Goal: Communication & Community: Answer question/provide support

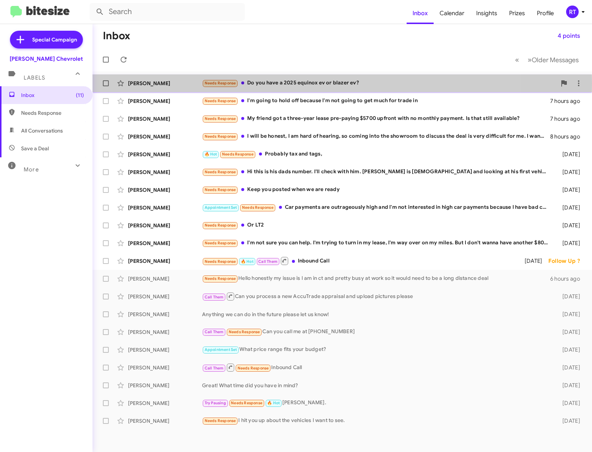
click at [274, 84] on div "Needs Response Do you have a 2025 equinox ev or blazer ev?" at bounding box center [379, 83] width 355 height 9
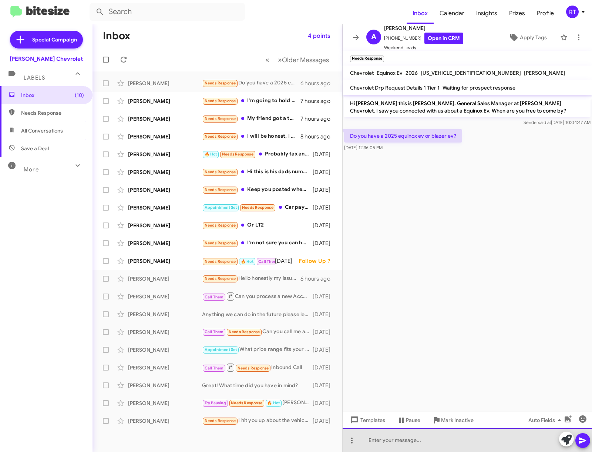
click at [388, 442] on div at bounding box center [467, 440] width 249 height 24
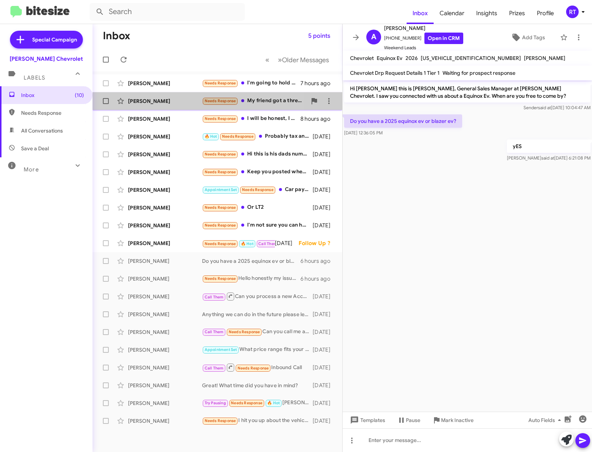
click at [135, 101] on div "[PERSON_NAME]" at bounding box center [165, 100] width 74 height 7
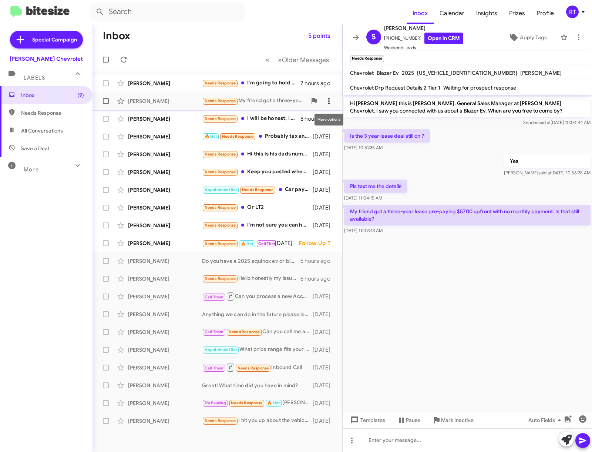
click at [326, 101] on icon at bounding box center [329, 101] width 9 height 9
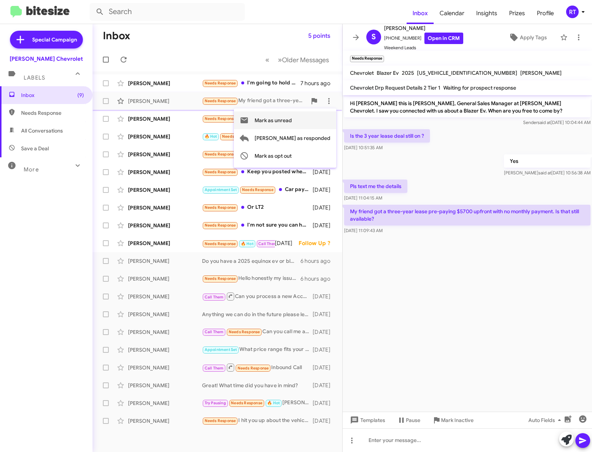
click at [292, 121] on span "Mark as unread" at bounding box center [273, 120] width 37 height 18
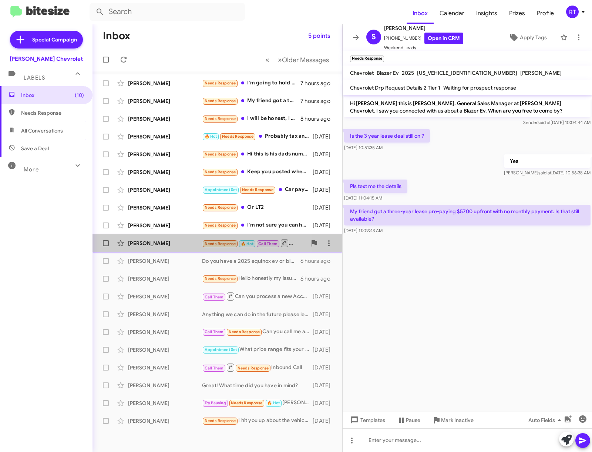
click at [139, 248] on div "[PERSON_NAME] None Needs Response 🔥 Hot Call Them Inbound Call [DATE] Follow Up…" at bounding box center [217, 243] width 238 height 15
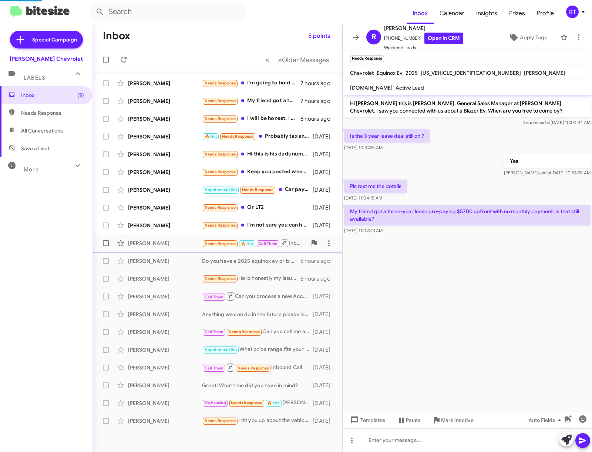
scroll to position [328, 0]
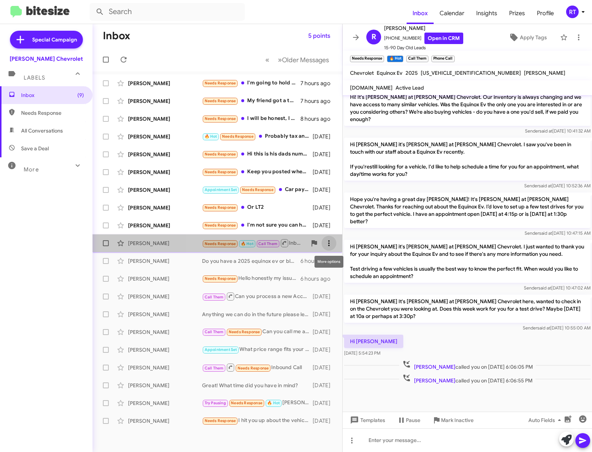
click at [329, 247] on icon at bounding box center [329, 243] width 9 height 9
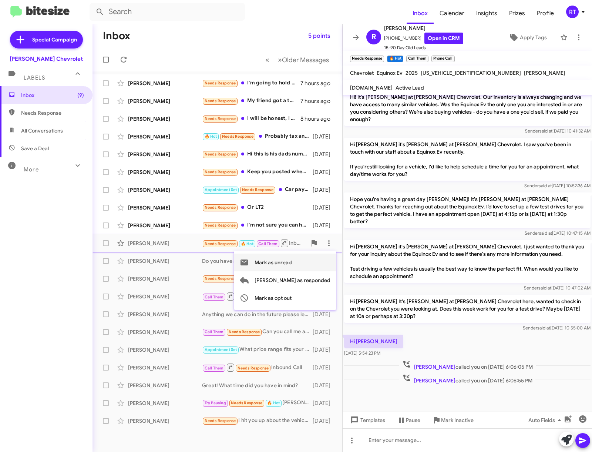
click at [292, 262] on span "Mark as unread" at bounding box center [273, 263] width 37 height 18
